Goal: Task Accomplishment & Management: Manage account settings

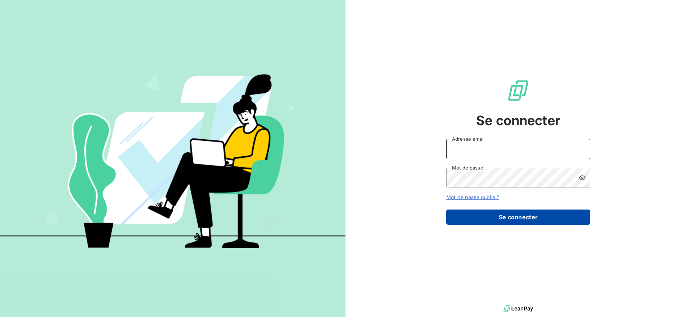
type input "[EMAIL_ADDRESS][DOMAIN_NAME]"
click at [506, 210] on button "Se connecter" at bounding box center [519, 216] width 144 height 15
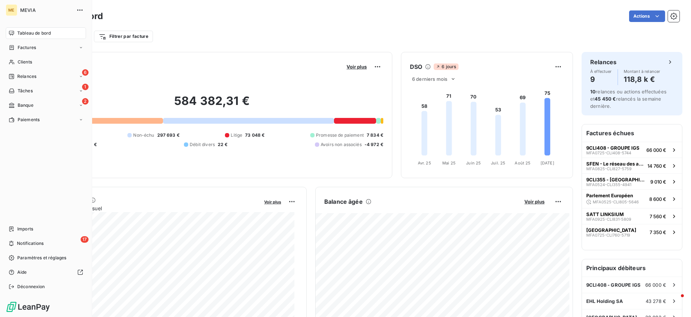
click at [1, 37] on div "ME MEVIA Tableau de bord Factures Clients 6 Relances 1 Tâches 2 Banque Paiement…" at bounding box center [46, 158] width 92 height 317
click at [11, 45] on icon at bounding box center [12, 48] width 6 height 6
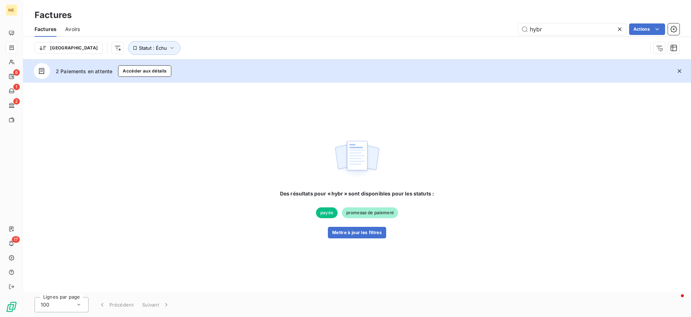
drag, startPoint x: 562, startPoint y: 34, endPoint x: 438, endPoint y: 23, distance: 124.3
click at [438, 23] on div "hybr Actions" at bounding box center [384, 29] width 591 height 12
type input "cli412"
click at [378, 233] on button "Mettre à jour les filtres" at bounding box center [357, 232] width 58 height 12
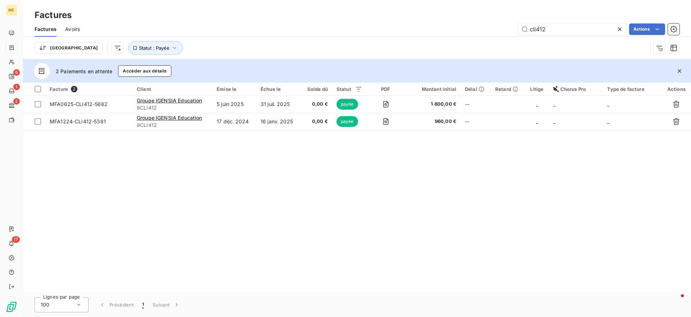
click at [303, 183] on div "Facture 2 Client Émise le Échue le Solde dû Statut PDF Montant initial Délai Re…" at bounding box center [357, 187] width 668 height 210
